Goal: Task Accomplishment & Management: Complete application form

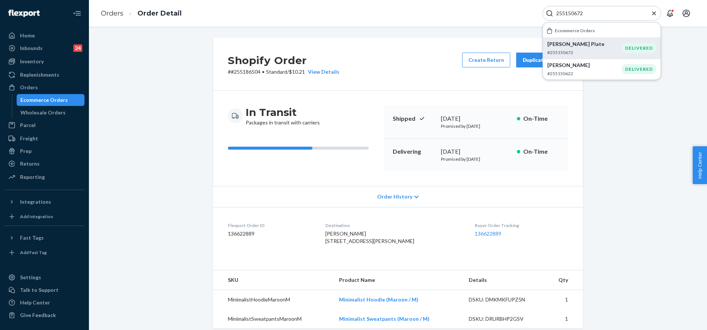
type input "255150672"
click at [589, 42] on p "Karen Plate" at bounding box center [584, 43] width 74 height 7
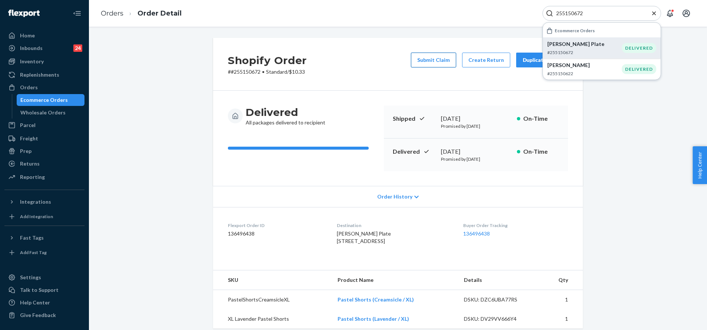
click at [443, 60] on button "Submit Claim" at bounding box center [433, 60] width 45 height 15
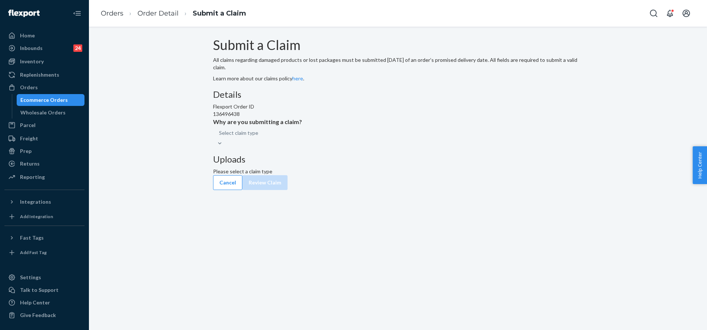
click at [316, 175] on div "Submit a Claim All claims regarding damaged products or lost packages must be s…" at bounding box center [398, 106] width 370 height 137
click at [332, 147] on div "Select claim type" at bounding box center [398, 136] width 370 height 21
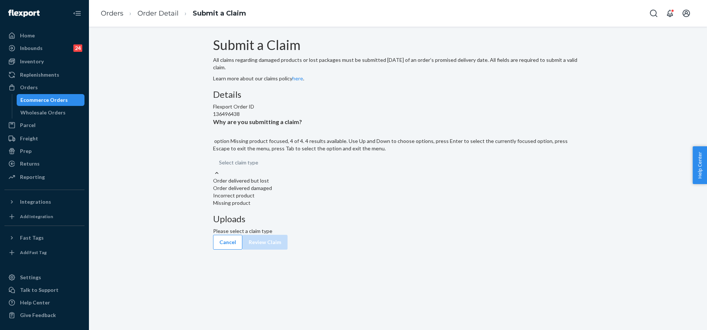
click at [323, 207] on div "Missing product" at bounding box center [398, 202] width 370 height 7
click at [220, 166] on input "Why are you submitting a claim? option Missing product focused, 4 of 4. 4 resul…" at bounding box center [219, 162] width 1 height 7
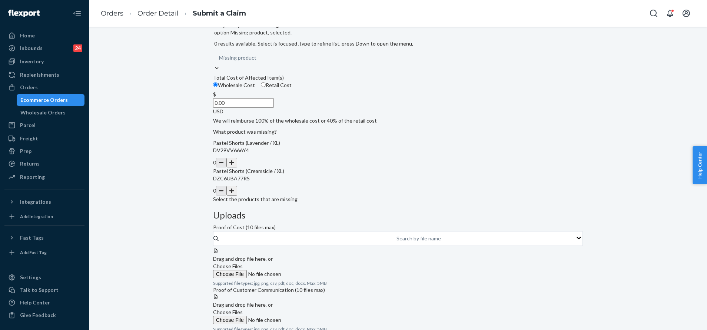
scroll to position [34, 0]
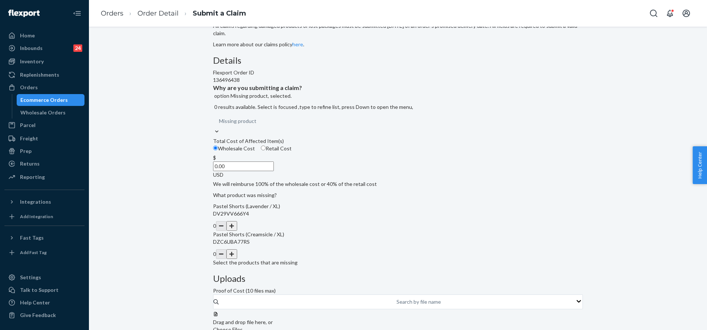
click at [341, 128] on div "Missing product" at bounding box center [398, 120] width 370 height 13
click at [257, 125] on input "Why are you submitting a claim? option Missing product, selected. 0 results ava…" at bounding box center [256, 120] width 1 height 7
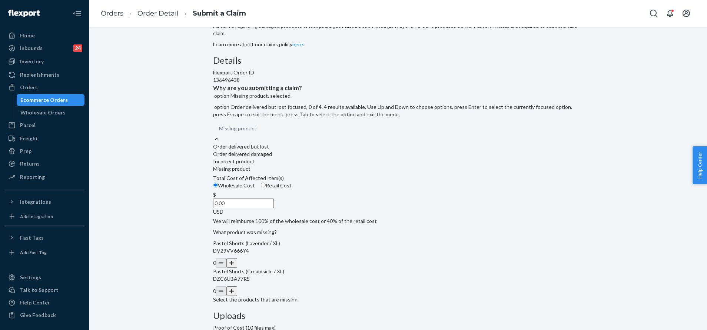
click at [335, 150] on div "Order delivered but lost" at bounding box center [398, 146] width 370 height 7
click at [257, 132] on input "Why are you submitting a claim? option Missing product, selected. option Order …" at bounding box center [256, 128] width 1 height 7
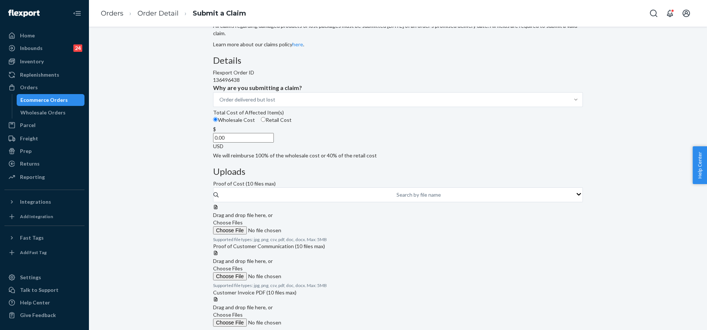
click at [314, 219] on label "Choose Files" at bounding box center [263, 227] width 101 height 16
click at [314, 226] on input "Choose Files" at bounding box center [263, 230] width 101 height 8
click at [532, 296] on div "Customer Invoice PDF (10 files max)" at bounding box center [398, 292] width 370 height 7
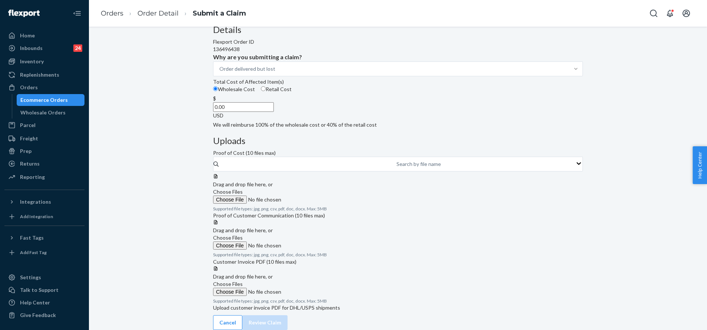
scroll to position [0, 0]
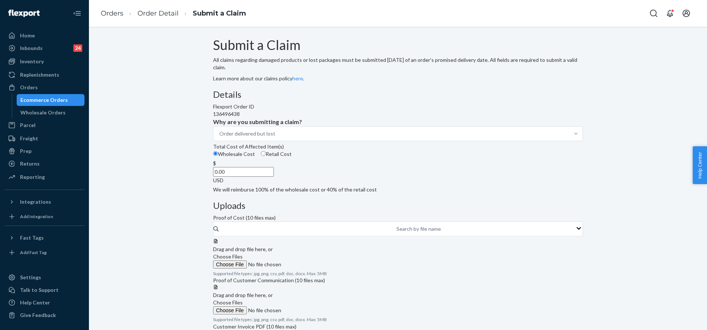
click at [243, 253] on span "Choose Files" at bounding box center [228, 256] width 30 height 6
click at [314, 260] on input "Choose Files" at bounding box center [263, 264] width 101 height 8
click at [481, 238] on div at bounding box center [398, 238] width 370 height 0
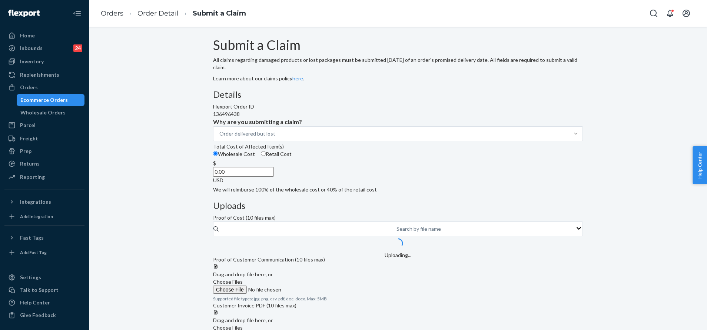
click at [274, 177] on input "0.00" at bounding box center [243, 172] width 61 height 10
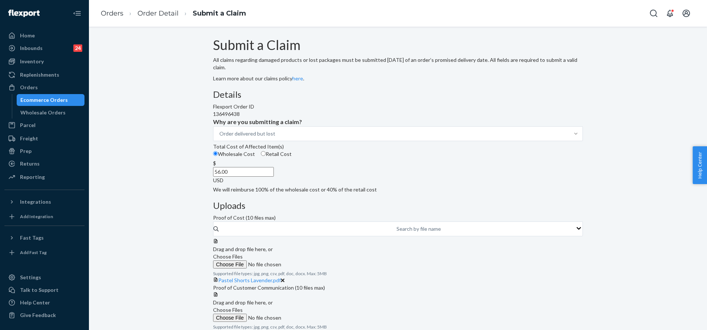
type input "56.00"
click at [243, 253] on span "Choose Files" at bounding box center [228, 256] width 30 height 6
click at [314, 260] on input "Choose Files" at bounding box center [263, 264] width 101 height 8
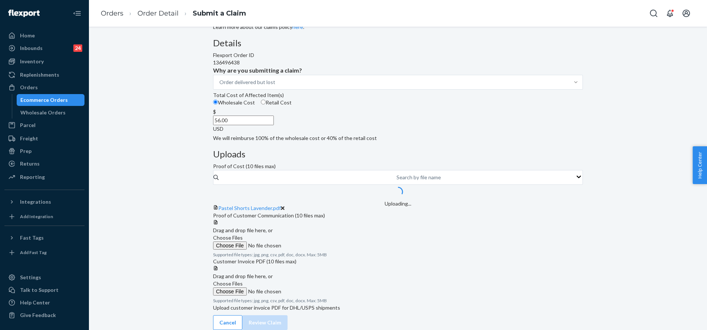
scroll to position [111, 0]
click at [243, 234] on span "Choose Files" at bounding box center [228, 237] width 30 height 6
click at [314, 241] on input "Choose Files" at bounding box center [263, 245] width 101 height 8
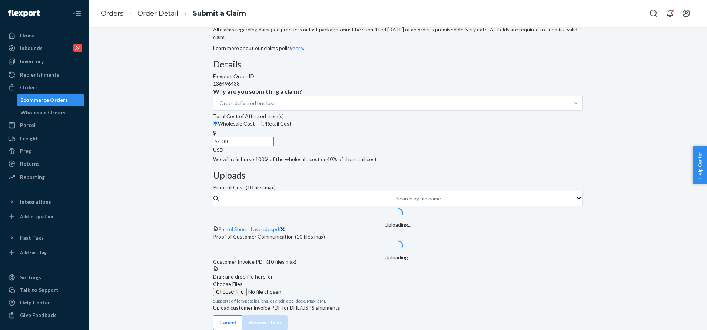
scroll to position [174, 0]
click at [484, 266] on div at bounding box center [398, 266] width 370 height 0
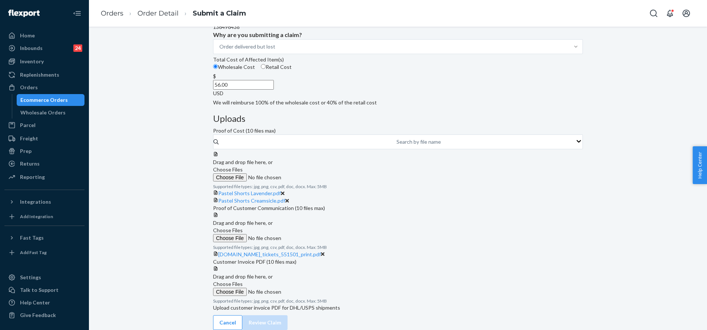
click at [243, 287] on span "Choose Files" at bounding box center [228, 284] width 30 height 6
click at [314, 296] on input "Choose Files" at bounding box center [263, 292] width 101 height 8
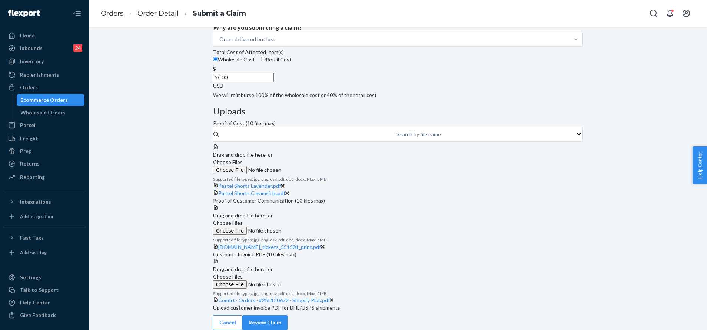
scroll to position [261, 0]
click at [287, 315] on button "Review Claim" at bounding box center [264, 322] width 45 height 15
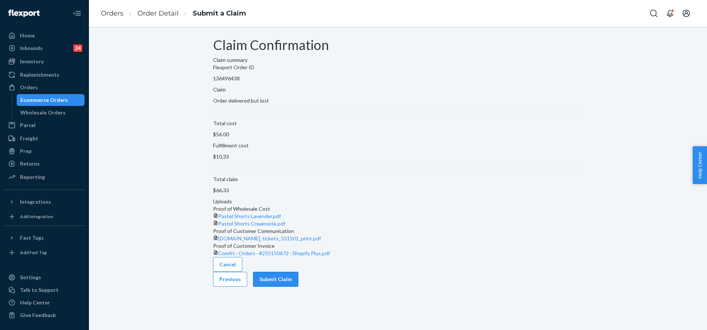
click at [298, 287] on button "Submit Claim" at bounding box center [275, 279] width 45 height 15
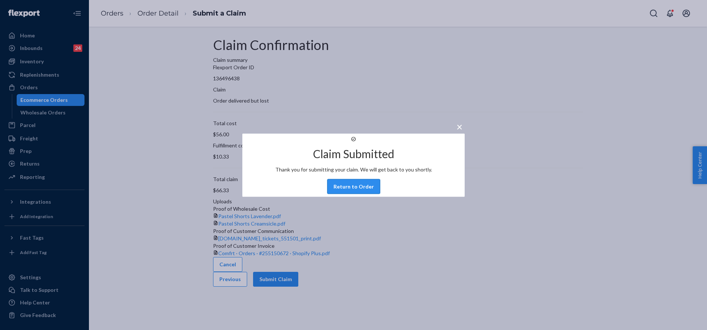
click at [369, 192] on button "Return to Order" at bounding box center [353, 186] width 53 height 15
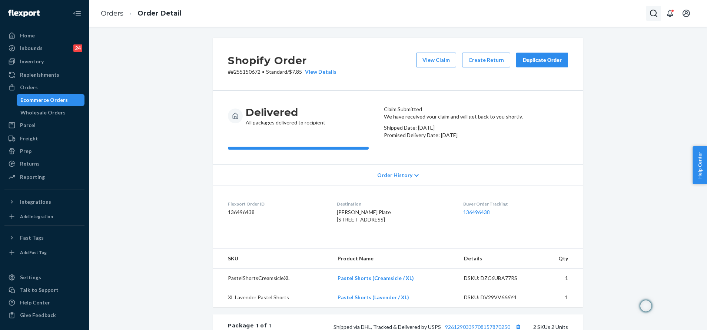
click at [650, 13] on icon "Open Search Box" at bounding box center [653, 13] width 9 height 9
paste input "255086411"
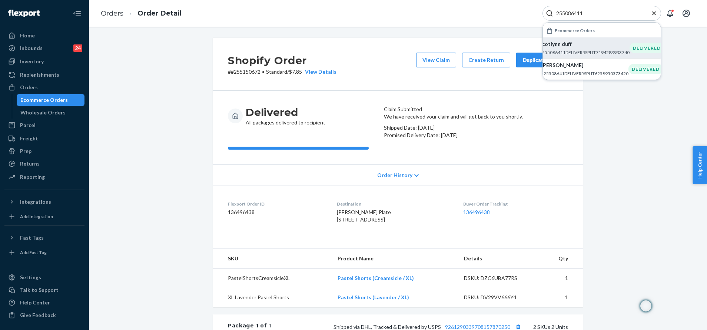
type input "255086411"
click at [578, 48] on div "scotlynn duff #255086411DELIVERRSPLIT7194283933740" at bounding box center [584, 47] width 90 height 15
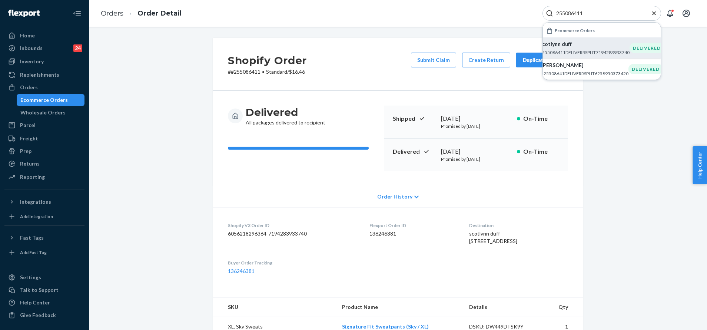
click at [366, 87] on div "Shopify Order # #255086411 • Standard / $16.46 Submit Claim Create Return Dupli…" at bounding box center [398, 64] width 370 height 53
click at [433, 55] on button "Submit Claim" at bounding box center [433, 60] width 45 height 15
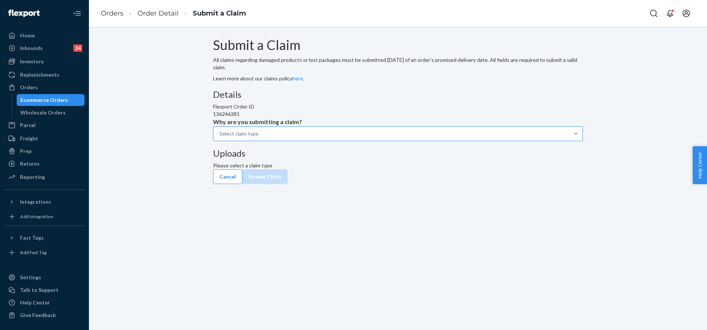
click at [340, 140] on div "Select claim type" at bounding box center [391, 133] width 356 height 13
click at [220, 137] on input "Why are you submitting a claim? Select claim type" at bounding box center [219, 133] width 1 height 7
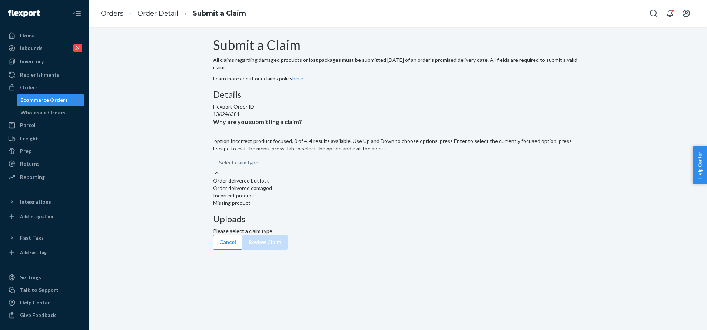
click at [338, 199] on div "Incorrect product" at bounding box center [398, 195] width 370 height 7
click at [220, 166] on input "Why are you submitting a claim? option Incorrect product focused, 0 of 4. 4 res…" at bounding box center [219, 162] width 1 height 7
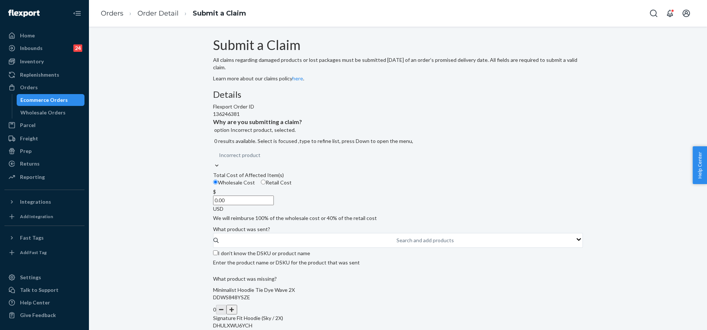
click at [274, 205] on input "0.00" at bounding box center [243, 201] width 61 height 10
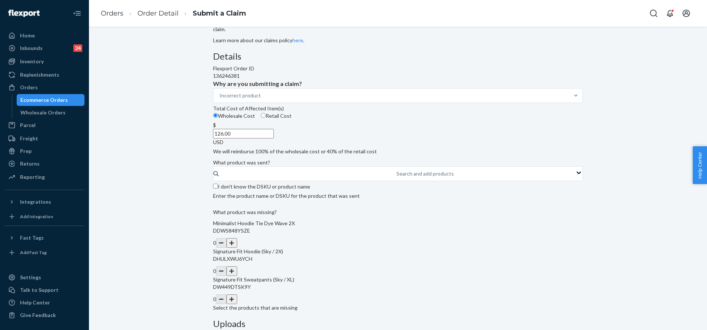
scroll to position [56, 0]
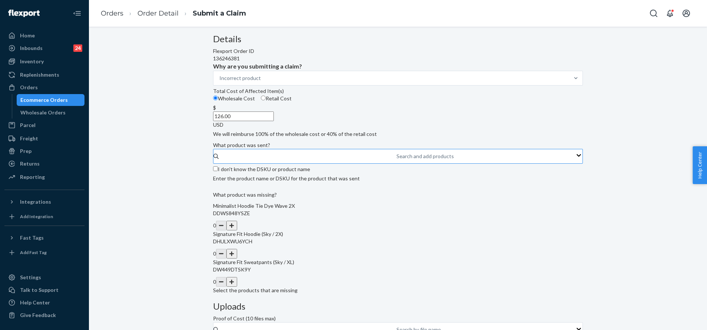
type input "126.00"
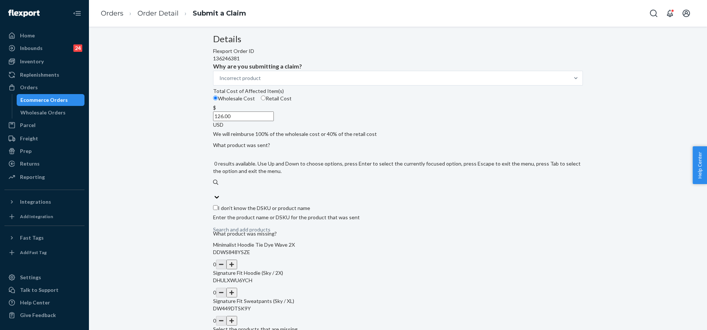
click at [323, 193] on div "Search and add products" at bounding box center [398, 189] width 370 height 7
click at [214, 193] on input "0 results available. Use Up and Down to choose options, press Enter to select t…" at bounding box center [213, 189] width 1 height 7
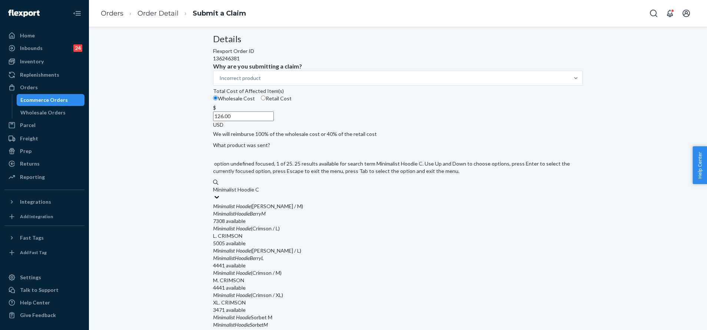
type input "Minimalist Hoodie Co"
click at [319, 283] on div "Minimalist Hoodie ( Cobalt Blue / S) MinimalistHoodieCobaltBlueS 673 available" at bounding box center [398, 280] width 370 height 22
click at [263, 193] on input "Minimalist Hoodie Co" at bounding box center [238, 189] width 50 height 7
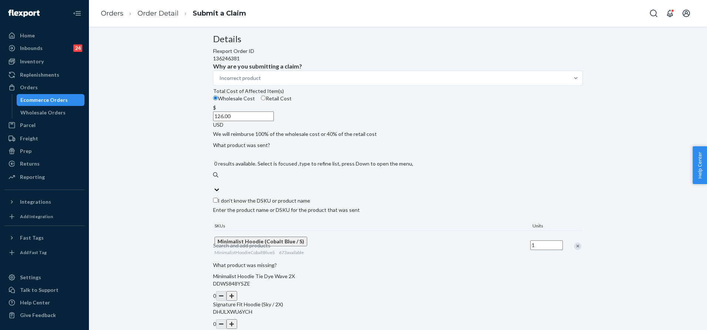
click at [270, 242] on div "Search and add products" at bounding box center [241, 245] width 57 height 7
click at [214, 186] on input "0 results available. Select is focused ,type to refine list, press Down to open…" at bounding box center [213, 182] width 1 height 7
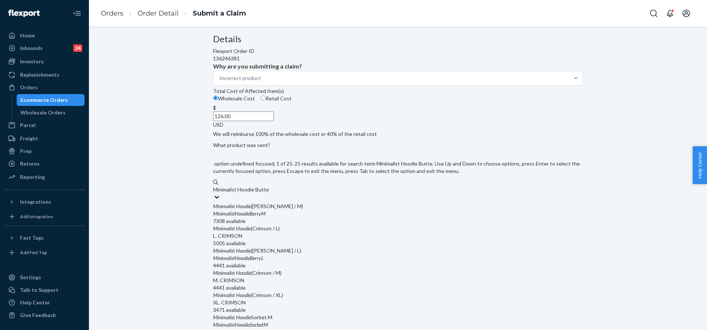
type input "Minimalist Hoodie Butter"
click at [271, 193] on input "Minimalist Hoodie Butter" at bounding box center [242, 189] width 58 height 7
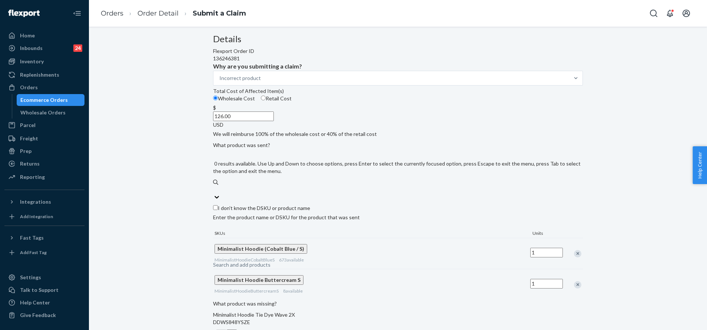
click at [313, 193] on div "Search and add products" at bounding box center [398, 189] width 370 height 7
click at [214, 193] on input "0 results available. Use Up and Down to choose options, press Enter to select t…" at bounding box center [213, 189] width 1 height 7
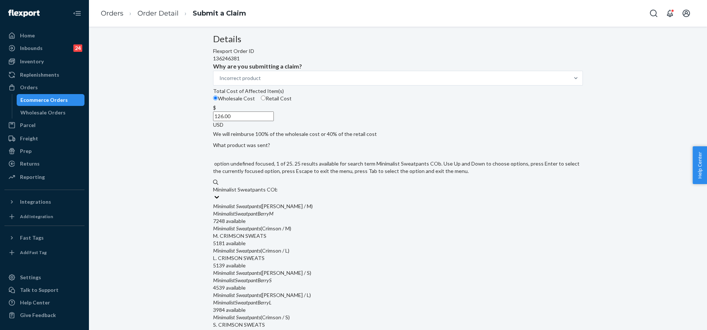
type input "Minimalist Sweatpants CObal"
click at [316, 299] on div "Minimalist Sweatpants ( Cobalt Blue / S)" at bounding box center [398, 294] width 370 height 7
click at [281, 193] on input "Minimalist Sweatpants CObal" at bounding box center [247, 189] width 68 height 7
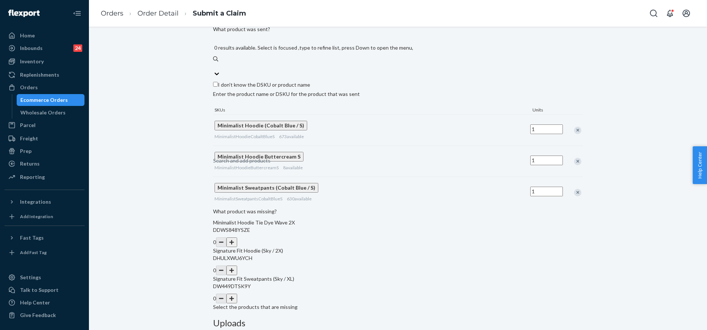
scroll to position [222, 0]
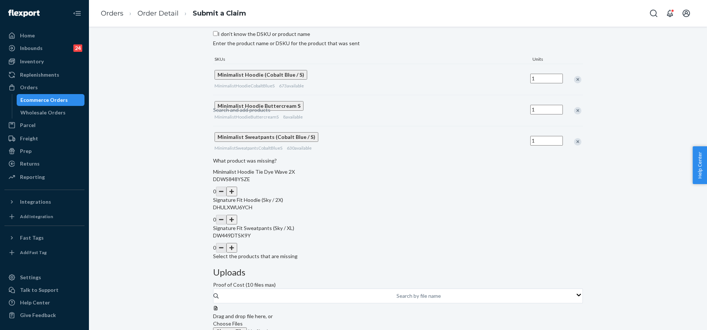
click at [237, 196] on button "button" at bounding box center [231, 192] width 10 height 10
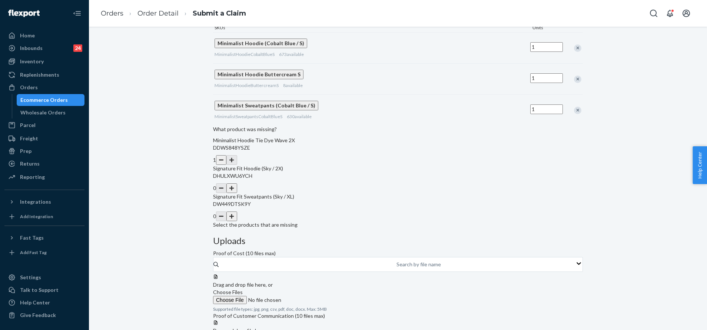
click at [237, 193] on button "button" at bounding box center [231, 188] width 10 height 10
click at [237, 221] on button "button" at bounding box center [231, 216] width 10 height 10
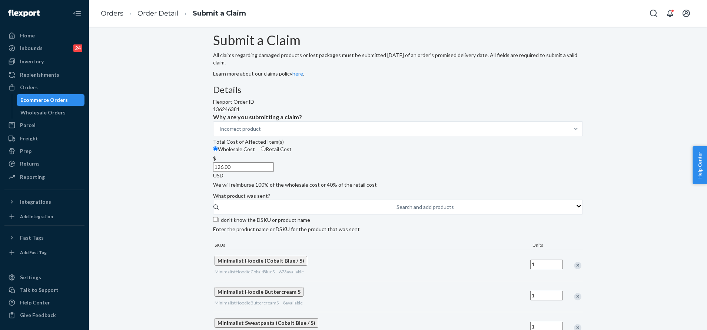
scroll to position [0, 0]
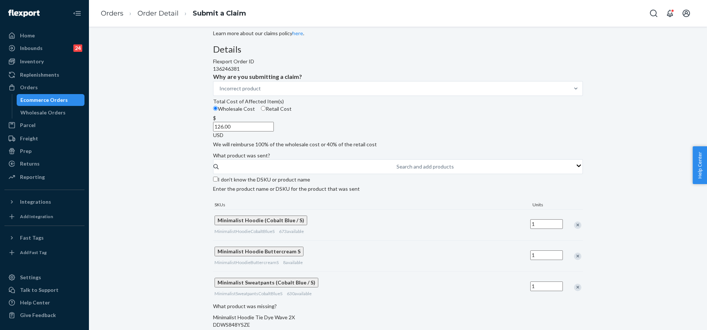
scroll to position [56, 0]
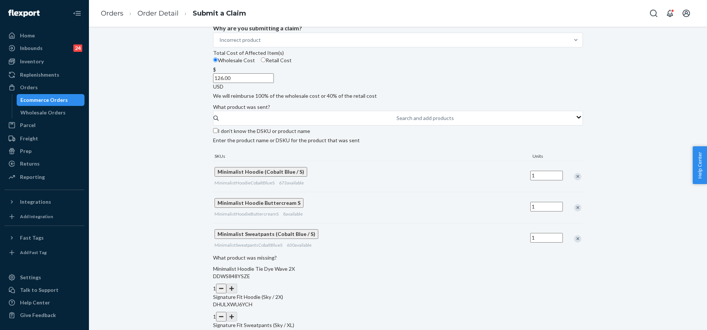
scroll to position [111, 0]
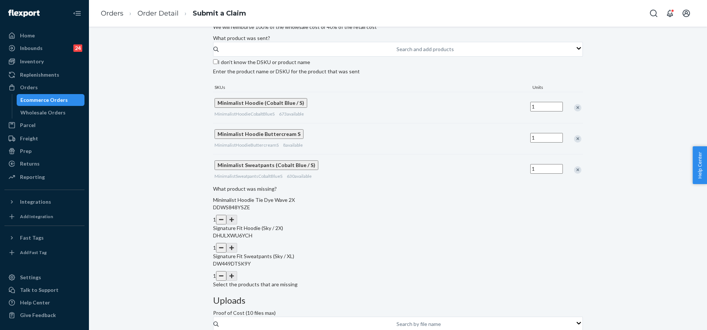
scroll to position [152, 0]
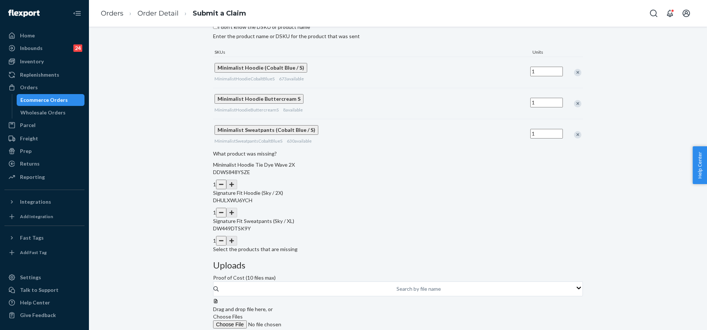
scroll to position [208, 0]
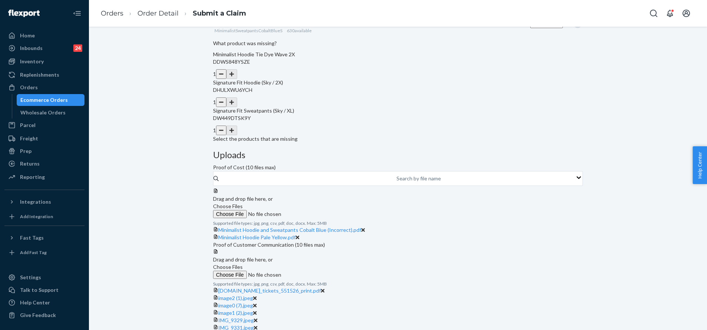
scroll to position [310, 0]
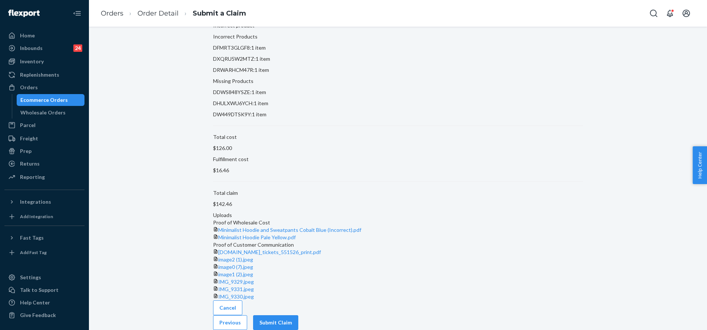
scroll to position [155, 0]
click at [298, 315] on button "Submit Claim" at bounding box center [275, 322] width 45 height 15
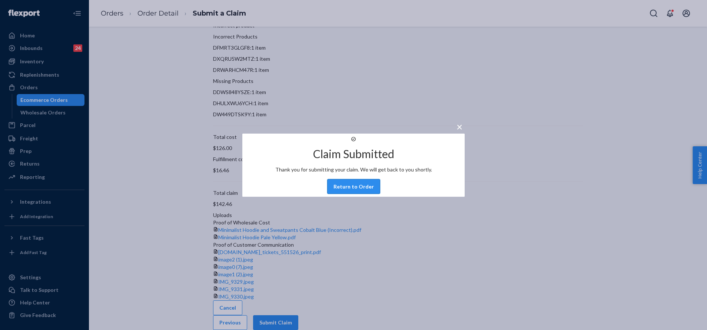
click at [345, 194] on button "Return to Order" at bounding box center [353, 186] width 53 height 15
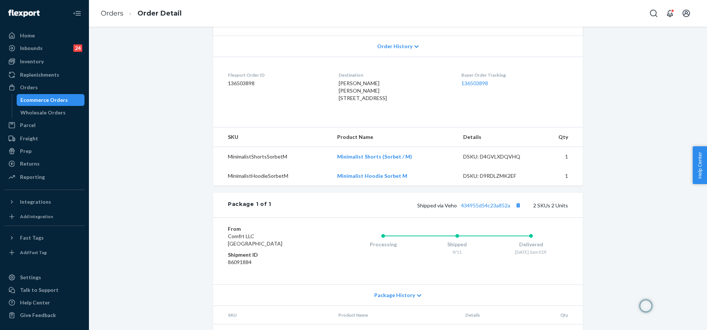
scroll to position [209, 0]
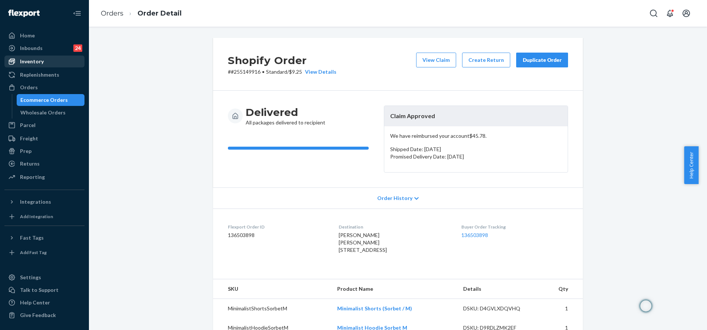
click at [41, 59] on div "Inventory" at bounding box center [32, 61] width 24 height 7
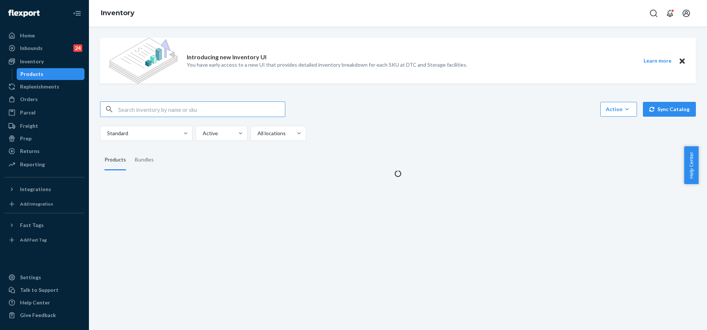
click at [193, 107] on input "text" at bounding box center [201, 109] width 167 height 15
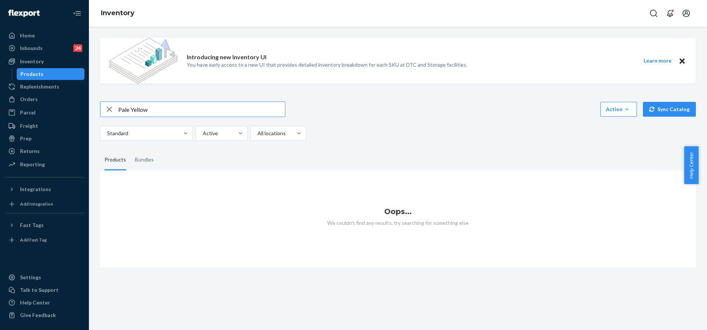
drag, startPoint x: 187, startPoint y: 108, endPoint x: 116, endPoint y: 109, distance: 71.1
click at [116, 109] on div "Pale Yellow" at bounding box center [192, 109] width 184 height 15
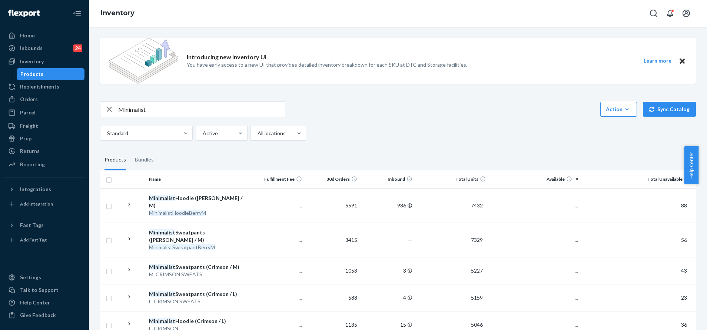
click at [213, 108] on input "Minimalist" at bounding box center [201, 109] width 167 height 15
type input "Minimalist Hoodie Yellow"
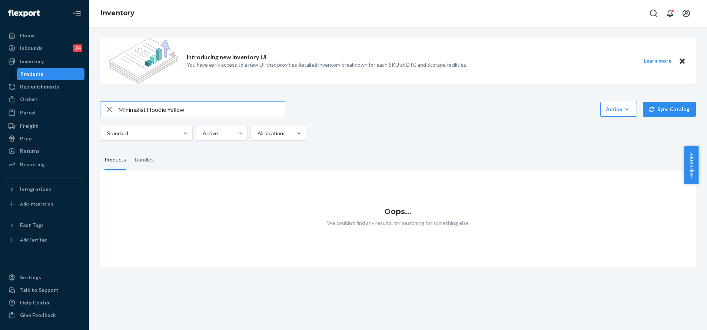
drag, startPoint x: 199, startPoint y: 111, endPoint x: 168, endPoint y: 110, distance: 30.7
click at [168, 110] on input "Minimalist Hoodie Yellow" at bounding box center [201, 109] width 167 height 15
